Goal: Obtain resource: Download file/media

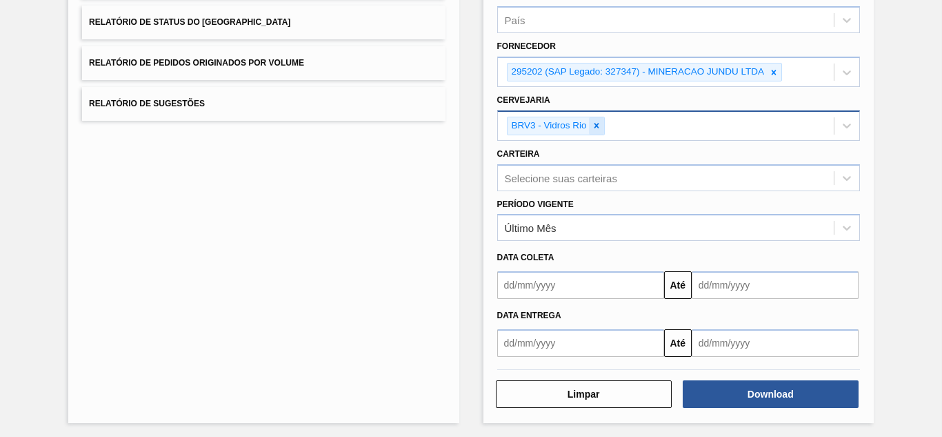
click at [592, 124] on icon at bounding box center [597, 126] width 10 height 10
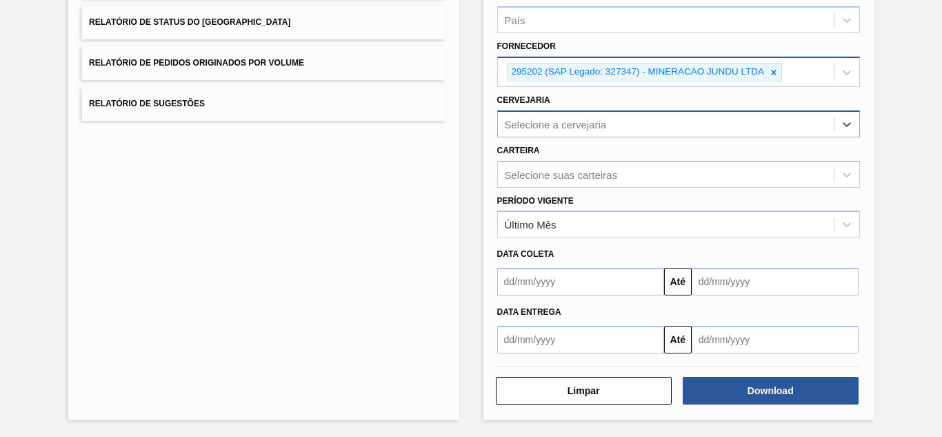
drag, startPoint x: 775, startPoint y: 76, endPoint x: 768, endPoint y: 76, distance: 7.6
click at [775, 76] on icon at bounding box center [774, 73] width 10 height 10
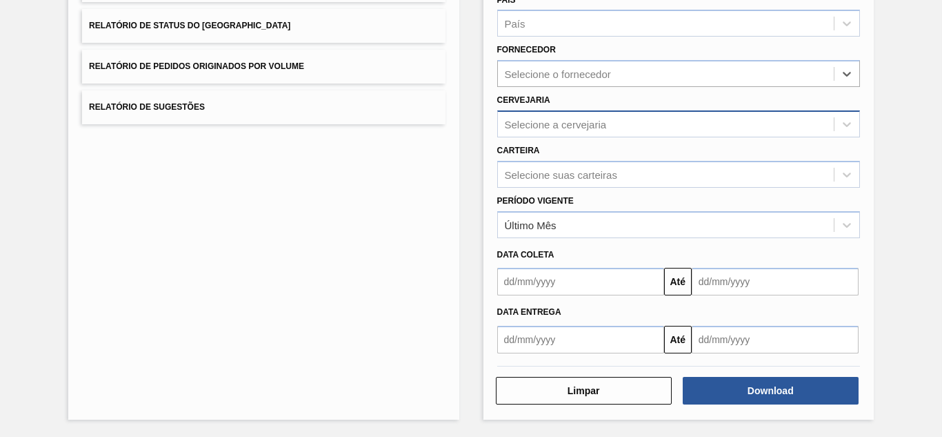
paste input "279493"
type input "279493"
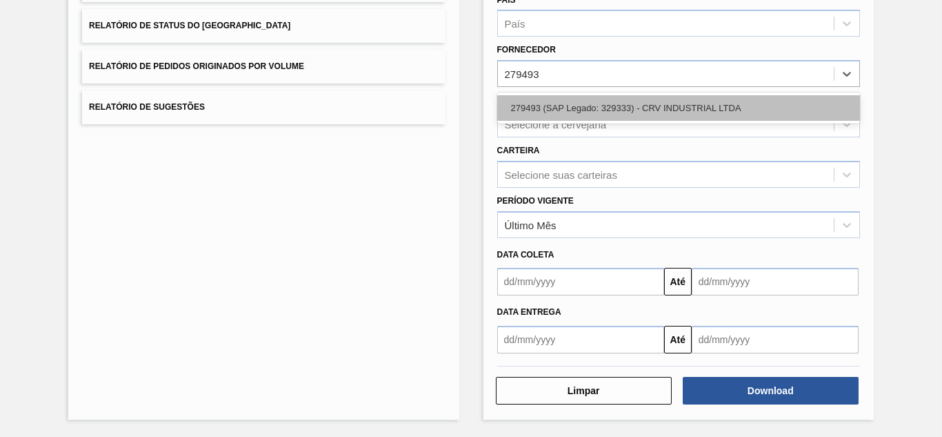
click at [597, 107] on div "279493 (SAP Legado: 329333) - CRV INDUSTRIAL LTDA" at bounding box center [678, 108] width 363 height 26
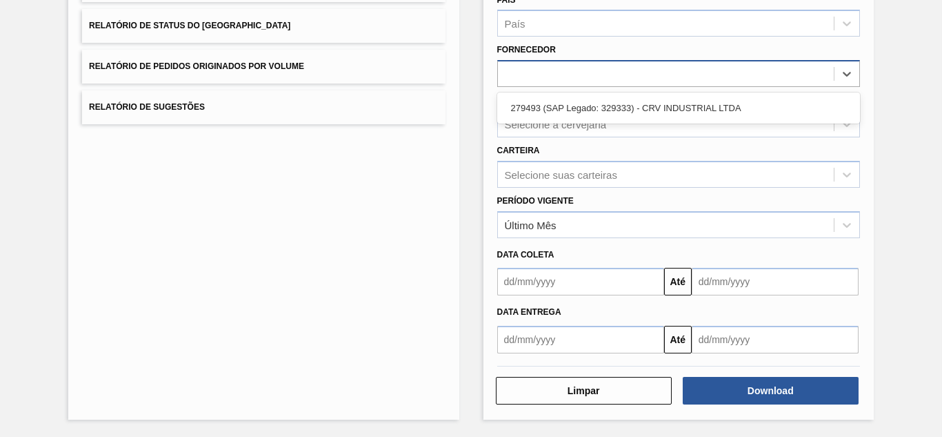
scroll to position [206, 0]
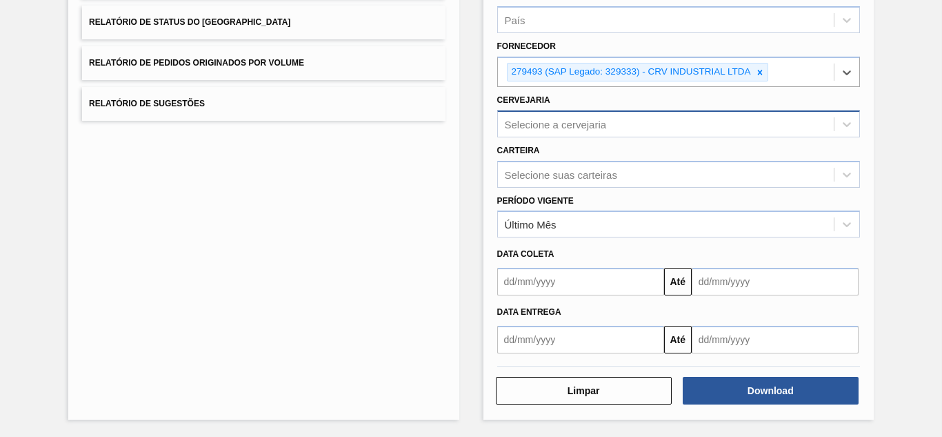
click at [538, 119] on div "Selecione a cervejaria" at bounding box center [556, 124] width 102 height 12
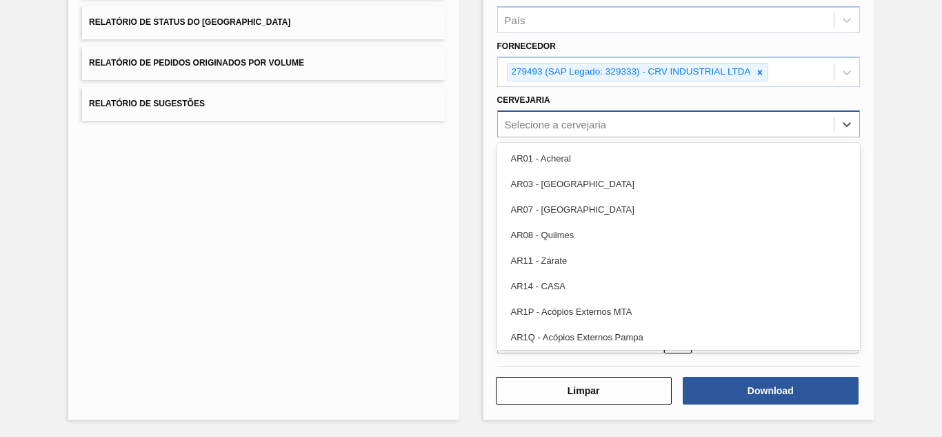
paste input "BR14"
type input "BR14"
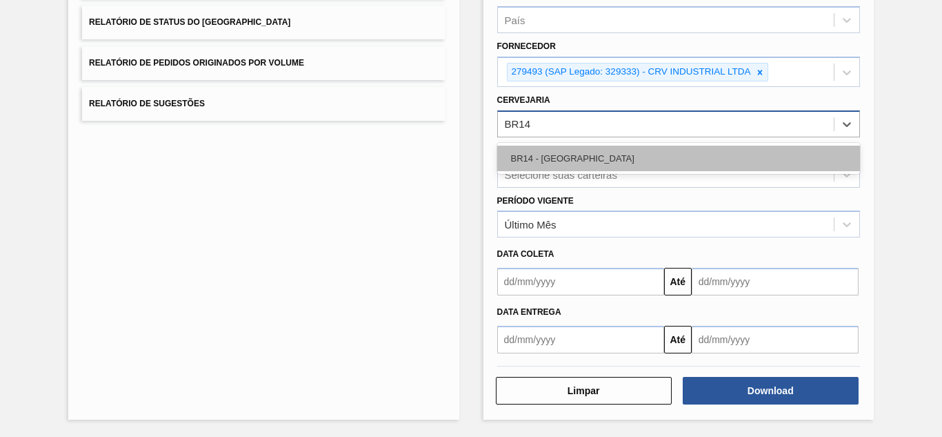
click at [510, 155] on div "BR14 - [GEOGRAPHIC_DATA]" at bounding box center [678, 159] width 363 height 26
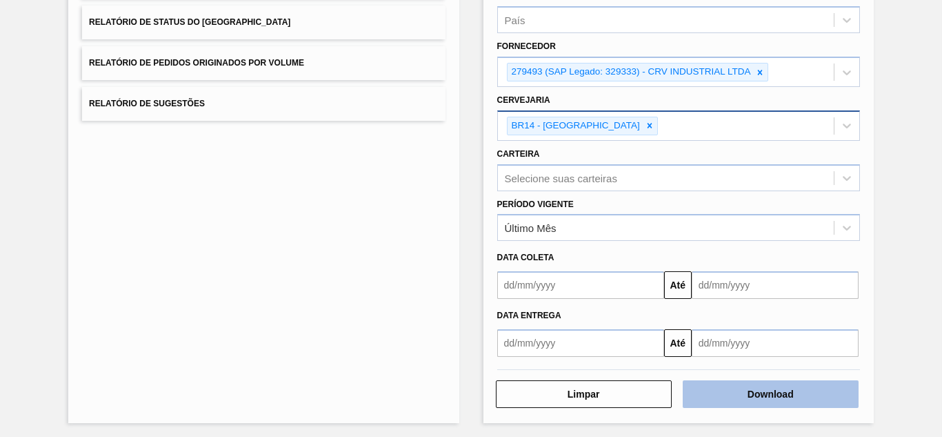
click at [717, 383] on button "Download" at bounding box center [771, 394] width 176 height 28
